Goal: Task Accomplishment & Management: Complete application form

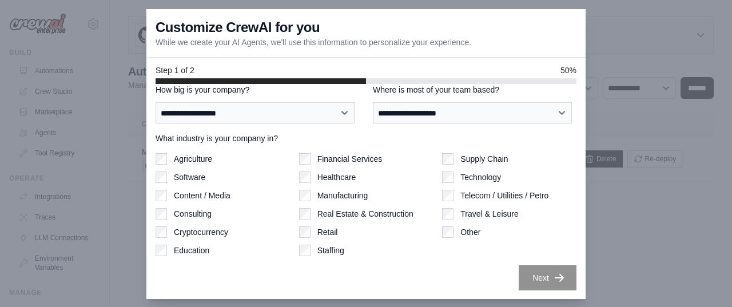
scroll to position [1, 0]
click at [637, 225] on div at bounding box center [366, 153] width 732 height 307
click at [632, 25] on div at bounding box center [366, 153] width 732 height 307
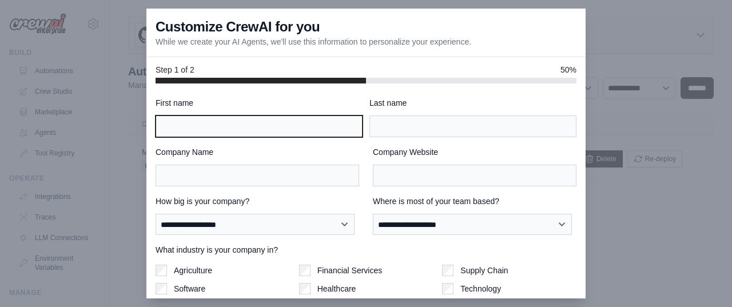
click at [267, 125] on input "First name" at bounding box center [259, 127] width 207 height 22
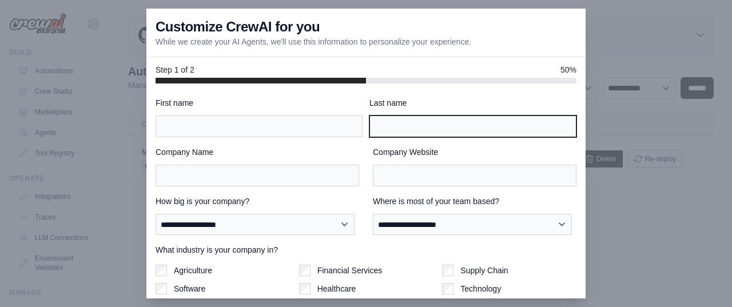
click at [407, 121] on input "Last name" at bounding box center [473, 127] width 207 height 22
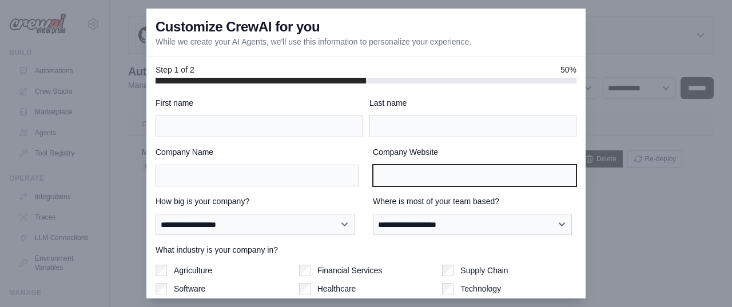
click at [382, 177] on input "Company Website" at bounding box center [475, 176] width 204 height 22
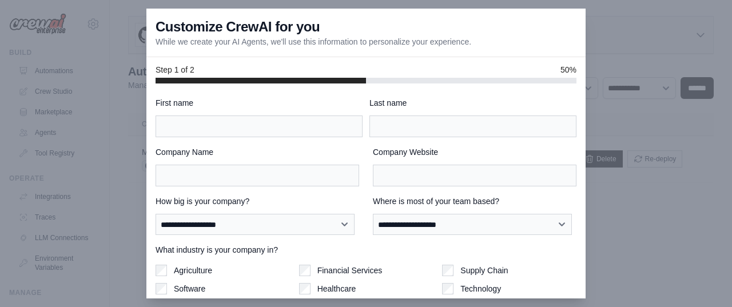
click at [358, 148] on div "Company Name Company Website" at bounding box center [366, 166] width 421 height 40
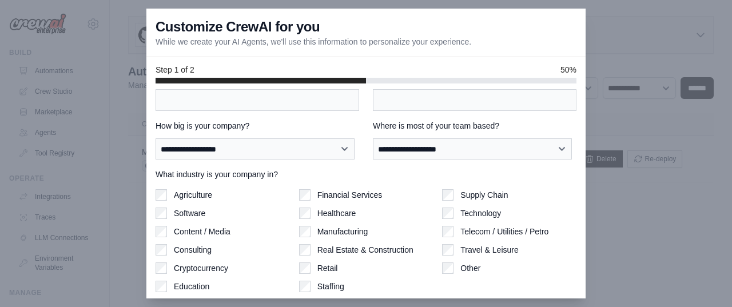
scroll to position [112, 0]
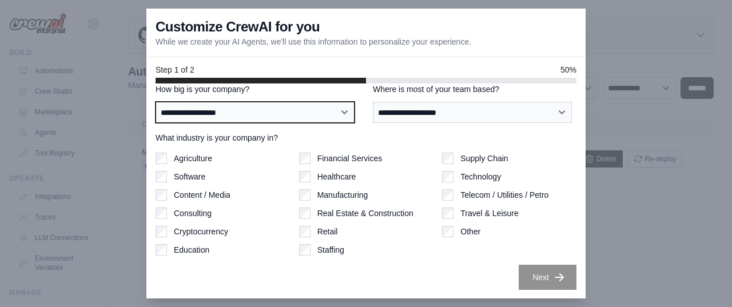
click at [228, 108] on select "**********" at bounding box center [255, 112] width 199 height 21
select select "**********"
click at [156, 102] on select "**********" at bounding box center [255, 112] width 199 height 21
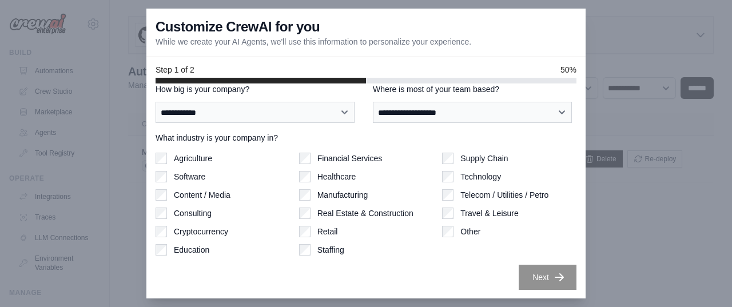
click at [353, 110] on div "**********" at bounding box center [366, 103] width 421 height 39
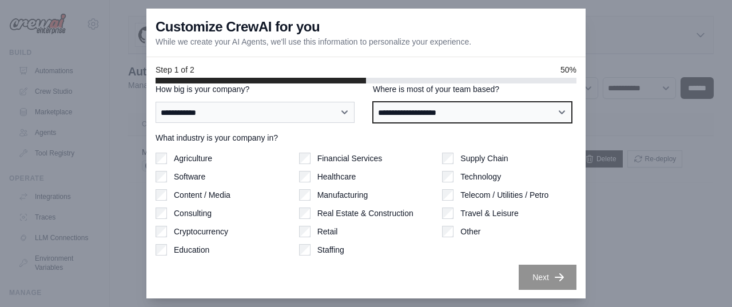
click at [386, 109] on select "**********" at bounding box center [472, 112] width 199 height 21
select select "**********"
click at [373, 102] on select "**********" at bounding box center [472, 112] width 199 height 21
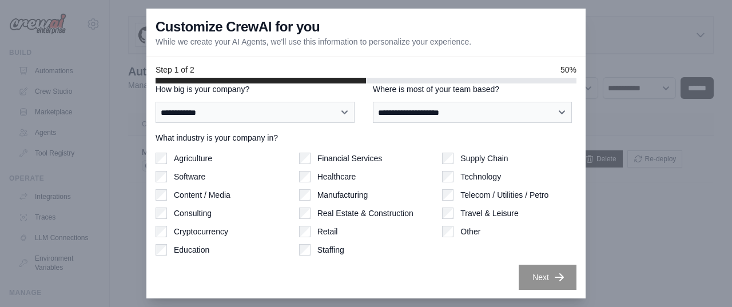
click at [356, 114] on div "**********" at bounding box center [366, 103] width 421 height 39
click at [637, 192] on div at bounding box center [366, 153] width 732 height 307
click at [616, 228] on div at bounding box center [366, 153] width 732 height 307
click at [425, 277] on div "Next" at bounding box center [366, 277] width 421 height 25
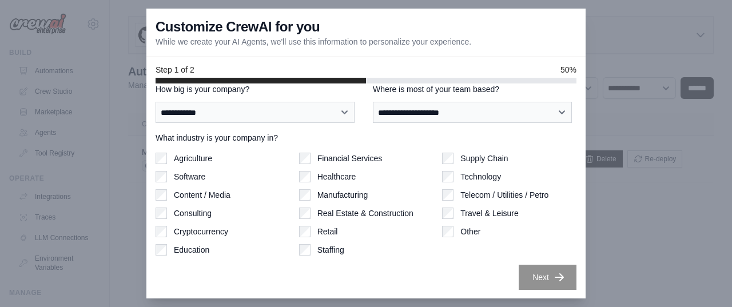
click at [475, 22] on div "Customize CrewAI for you While we create your AI Agents, we'll use this informa…" at bounding box center [365, 33] width 439 height 49
click at [603, 38] on div at bounding box center [366, 153] width 732 height 307
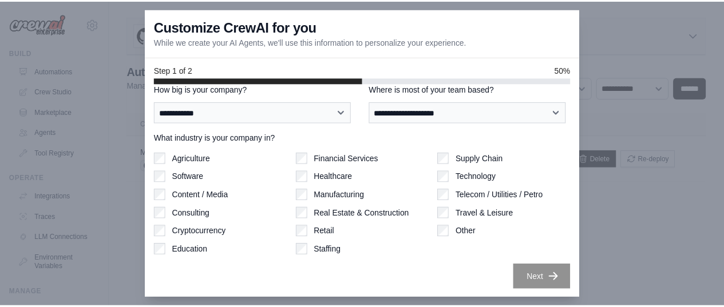
scroll to position [0, 0]
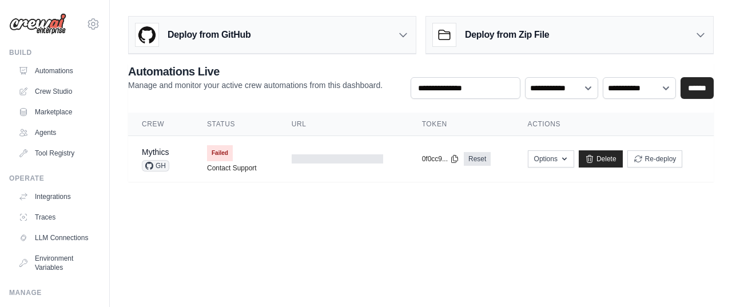
click at [217, 196] on div at bounding box center [366, 153] width 732 height 307
click at [233, 229] on body "gsaku0091@gmail.com Settings Build Automations Crew Studio" at bounding box center [366, 153] width 732 height 307
click at [567, 158] on icon "button" at bounding box center [564, 158] width 9 height 9
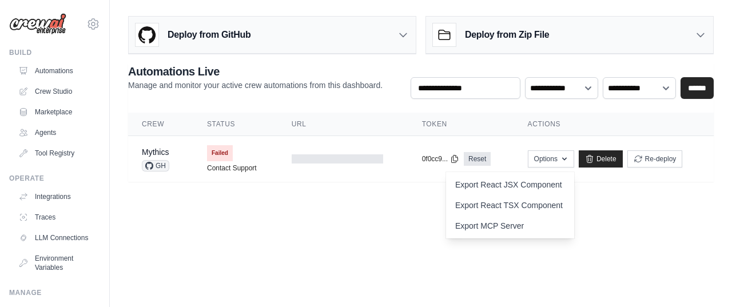
click at [376, 220] on body "gsaku0091@gmail.com Settings Build Automations Crew Studio" at bounding box center [366, 153] width 732 height 307
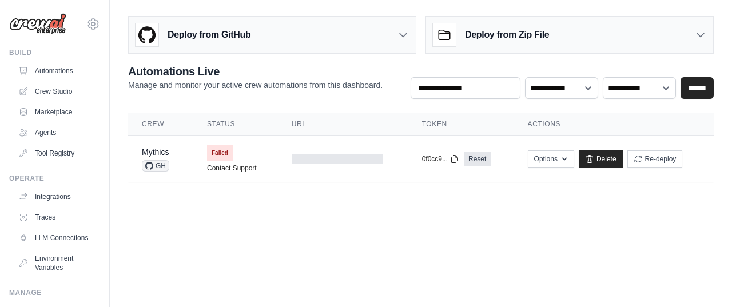
drag, startPoint x: 157, startPoint y: 164, endPoint x: 134, endPoint y: 229, distance: 68.4
click at [132, 249] on body "gsaku0091@gmail.com Settings Build Automations Crew Studio" at bounding box center [366, 153] width 732 height 307
click at [156, 149] on link "Mythics" at bounding box center [155, 152] width 27 height 9
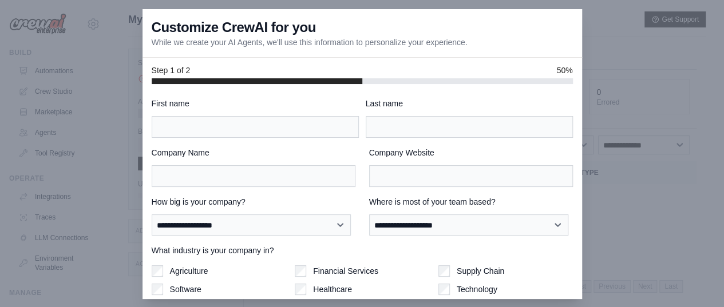
drag, startPoint x: 154, startPoint y: 39, endPoint x: 444, endPoint y: 44, distance: 289.5
click at [434, 44] on p "While we create your AI Agents, we'll use this information to personalize your …" at bounding box center [310, 42] width 316 height 11
click at [454, 45] on p "While we create your AI Agents, we'll use this information to personalize your …" at bounding box center [310, 42] width 316 height 11
click at [350, 219] on div "**********" at bounding box center [362, 215] width 421 height 39
click at [351, 224] on div "**********" at bounding box center [362, 215] width 421 height 39
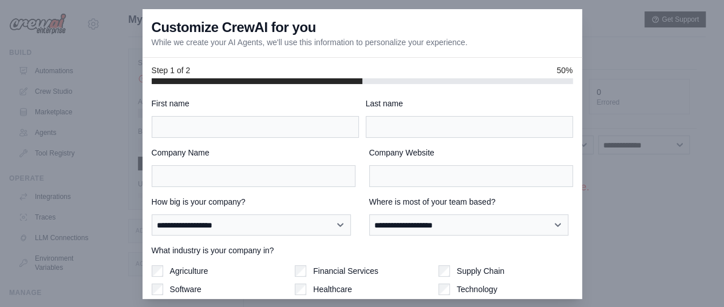
click at [383, 22] on div "Customize CrewAI for you While we create your AI Agents, we'll use this informa…" at bounding box center [361, 33] width 439 height 49
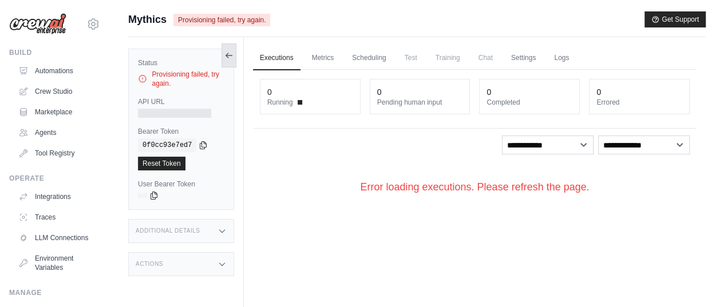
click at [230, 53] on icon at bounding box center [228, 55] width 9 height 9
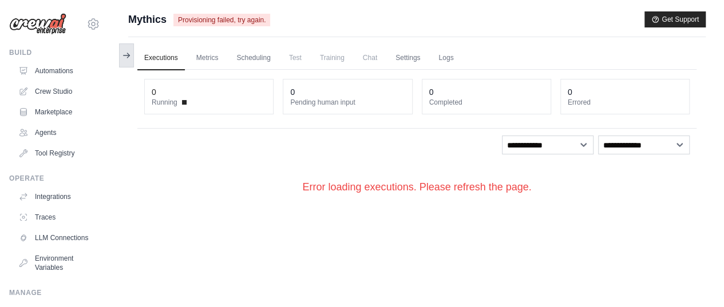
click at [126, 55] on icon at bounding box center [126, 55] width 9 height 9
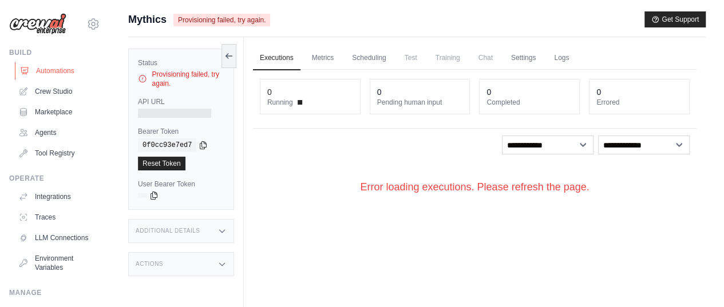
click at [45, 68] on link "Automations" at bounding box center [58, 71] width 86 height 18
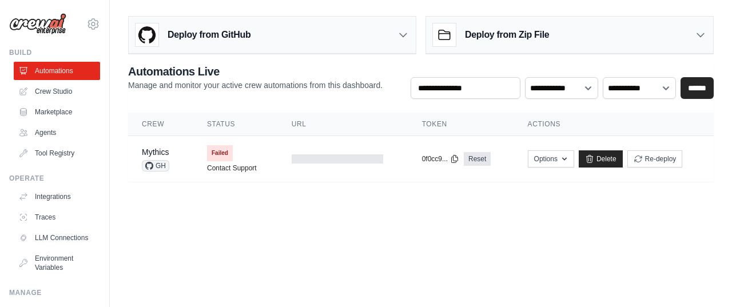
click at [184, 204] on main "Deploy from GitHub Deploy your project directly from GitHub. Select a repositor…" at bounding box center [421, 103] width 622 height 207
click at [454, 158] on icon at bounding box center [454, 158] width 6 height 7
click at [300, 213] on body "gsaku0091@gmail.com Settings Build Automations Crew Studio" at bounding box center [366, 153] width 732 height 307
click at [569, 161] on icon "button" at bounding box center [564, 158] width 9 height 9
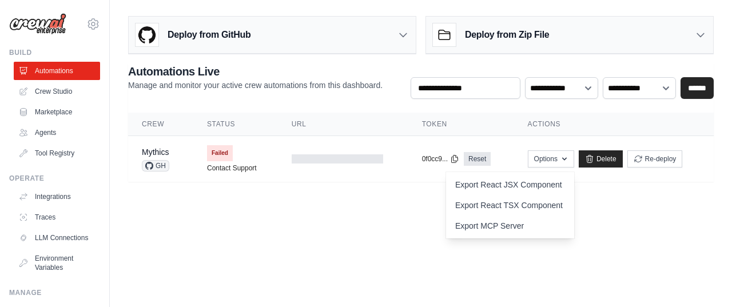
drag, startPoint x: 310, startPoint y: 223, endPoint x: 264, endPoint y: 232, distance: 46.7
click at [310, 223] on body "gsaku0091@gmail.com Settings Build Automations Crew Studio" at bounding box center [366, 153] width 732 height 307
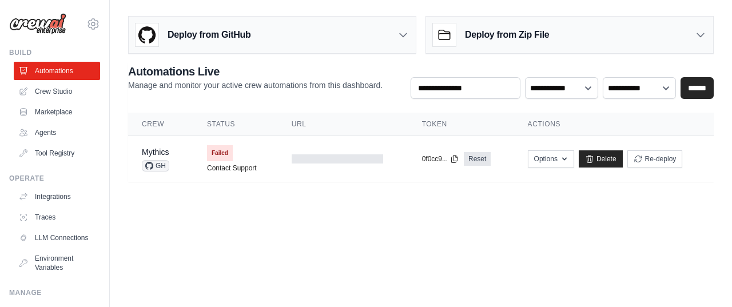
click at [252, 235] on body "gsaku0091@gmail.com Settings Build Automations Crew Studio" at bounding box center [366, 153] width 732 height 307
click at [595, 160] on link "Delete" at bounding box center [601, 158] width 44 height 17
click at [160, 212] on body "gsaku0091@gmail.com Settings Build Automations Crew Studio" at bounding box center [366, 153] width 732 height 307
click at [310, 227] on body "gsaku0091@gmail.com Settings Build Automations Crew Studio" at bounding box center [366, 153] width 732 height 307
click at [407, 188] on main "Deploy from GitHub Deploy your project directly from GitHub. Select a repositor…" at bounding box center [421, 103] width 622 height 207
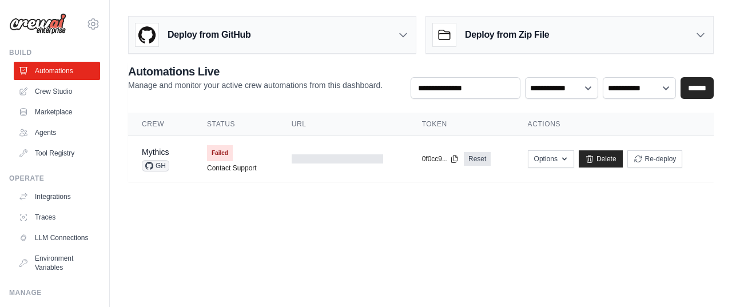
click at [420, 39] on div "Deploy from GitHub Deploy your project directly from GitHub. Select a repositor…" at bounding box center [421, 32] width 586 height 43
click at [121, 156] on div "Deploy from GitHub Deploy your project directly from GitHub. Select a repositor…" at bounding box center [421, 96] width 622 height 170
click at [117, 154] on div "Deploy from GitHub Deploy your project directly from GitHub. Select a repositor…" at bounding box center [421, 96] width 622 height 170
click at [117, 120] on div "Deploy from GitHub Deploy your project directly from GitHub. Select a repositor…" at bounding box center [421, 96] width 622 height 170
click at [116, 150] on div "Deploy from GitHub Deploy your project directly from GitHub. Select a repositor…" at bounding box center [421, 96] width 622 height 170
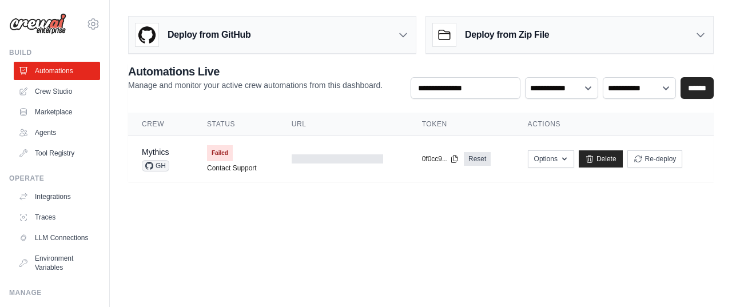
click at [113, 92] on div "Deploy from GitHub Deploy your project directly from GitHub. Select a repositor…" at bounding box center [421, 96] width 622 height 170
drag, startPoint x: 114, startPoint y: 72, endPoint x: 116, endPoint y: 60, distance: 12.1
click at [114, 72] on div "Deploy from GitHub Deploy your project directly from GitHub. Select a repositor…" at bounding box center [421, 96] width 622 height 170
click at [117, 34] on div "Deploy from GitHub Deploy your project directly from GitHub. Select a repositor…" at bounding box center [421, 96] width 622 height 170
click at [47, 91] on link "Crew Studio" at bounding box center [58, 91] width 86 height 18
